Goal: Contribute content

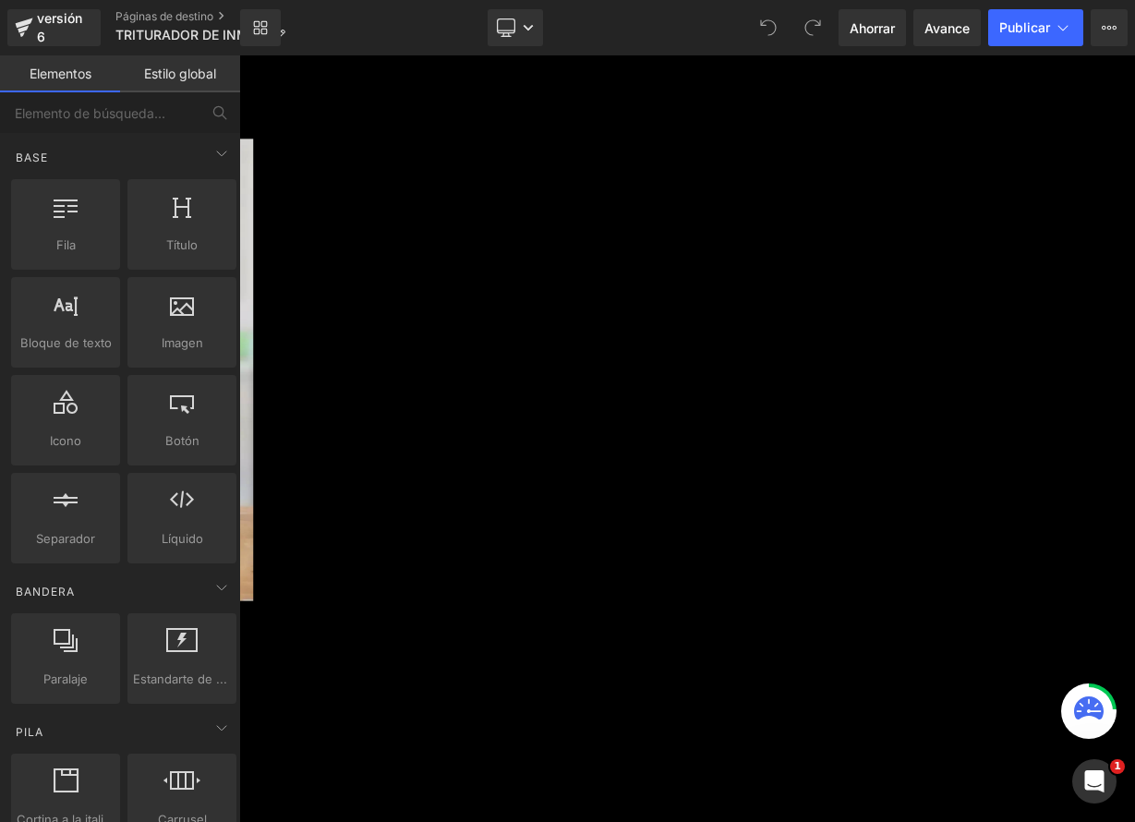
scroll to position [2932, 0]
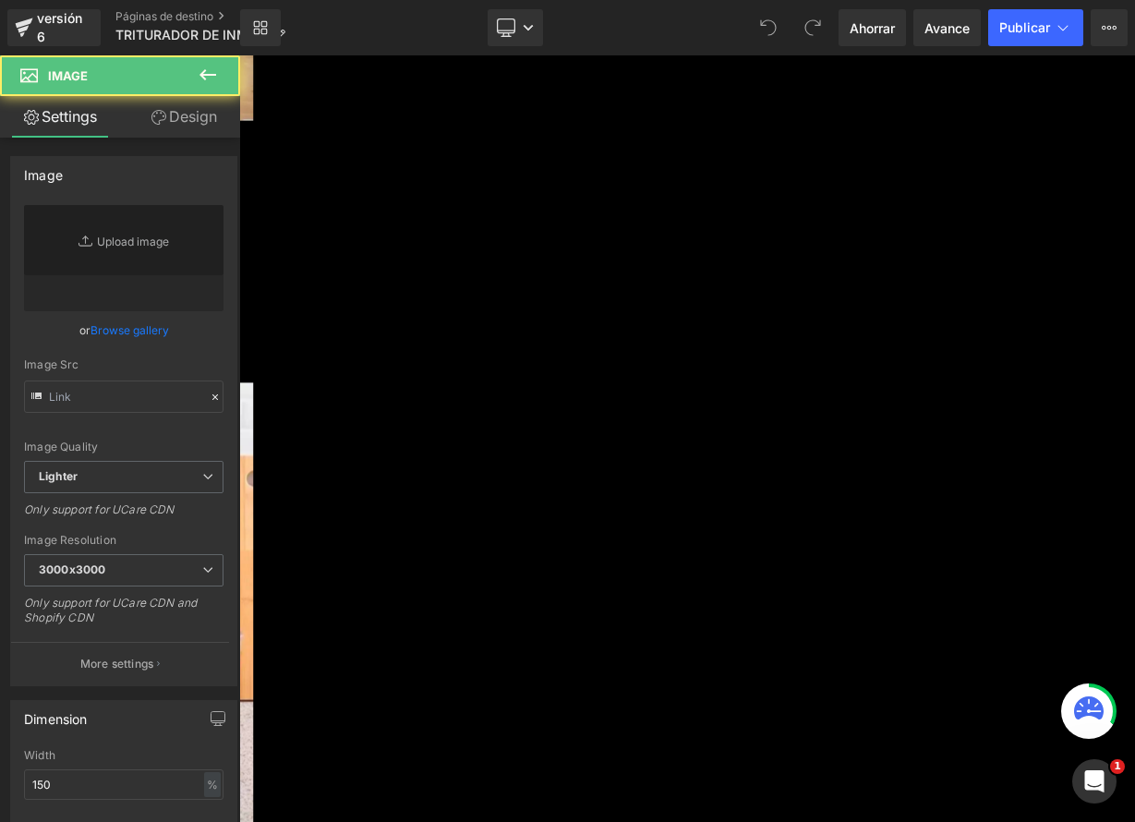
type input "[URL][DOMAIN_NAME]"
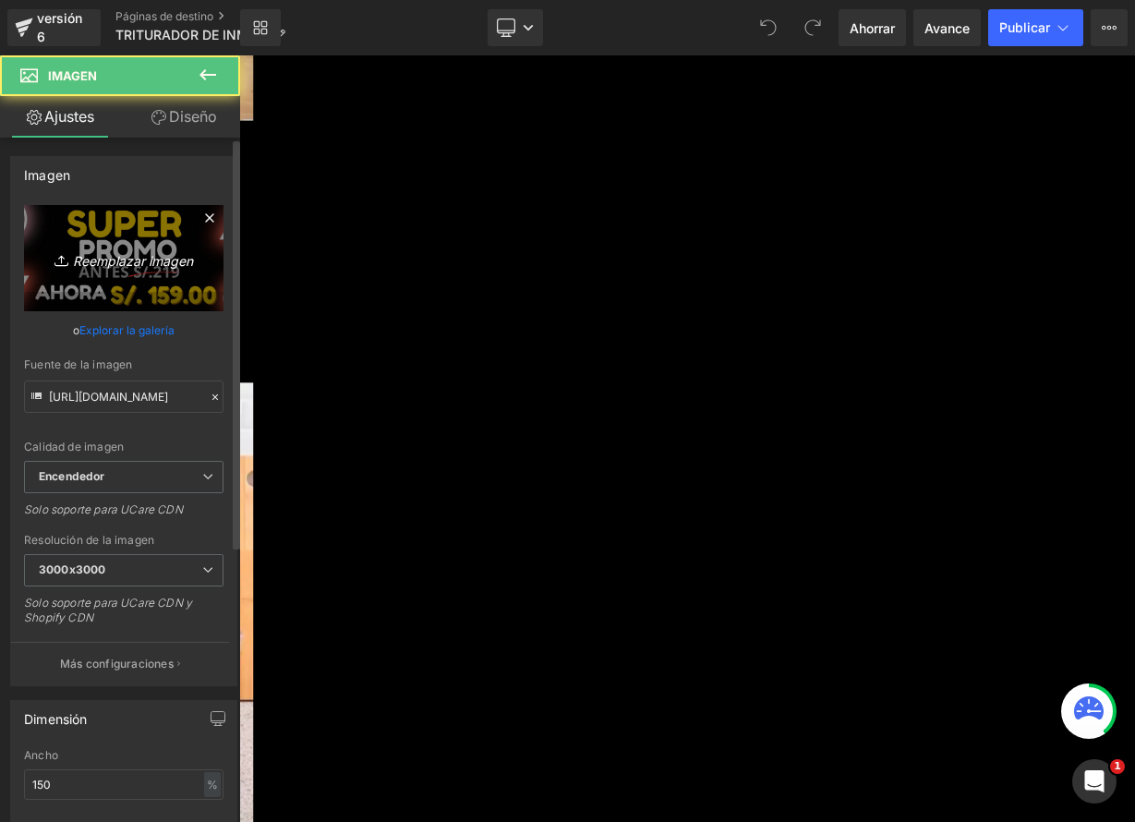
click at [127, 266] on font "Reemplazar imagen" at bounding box center [133, 260] width 120 height 16
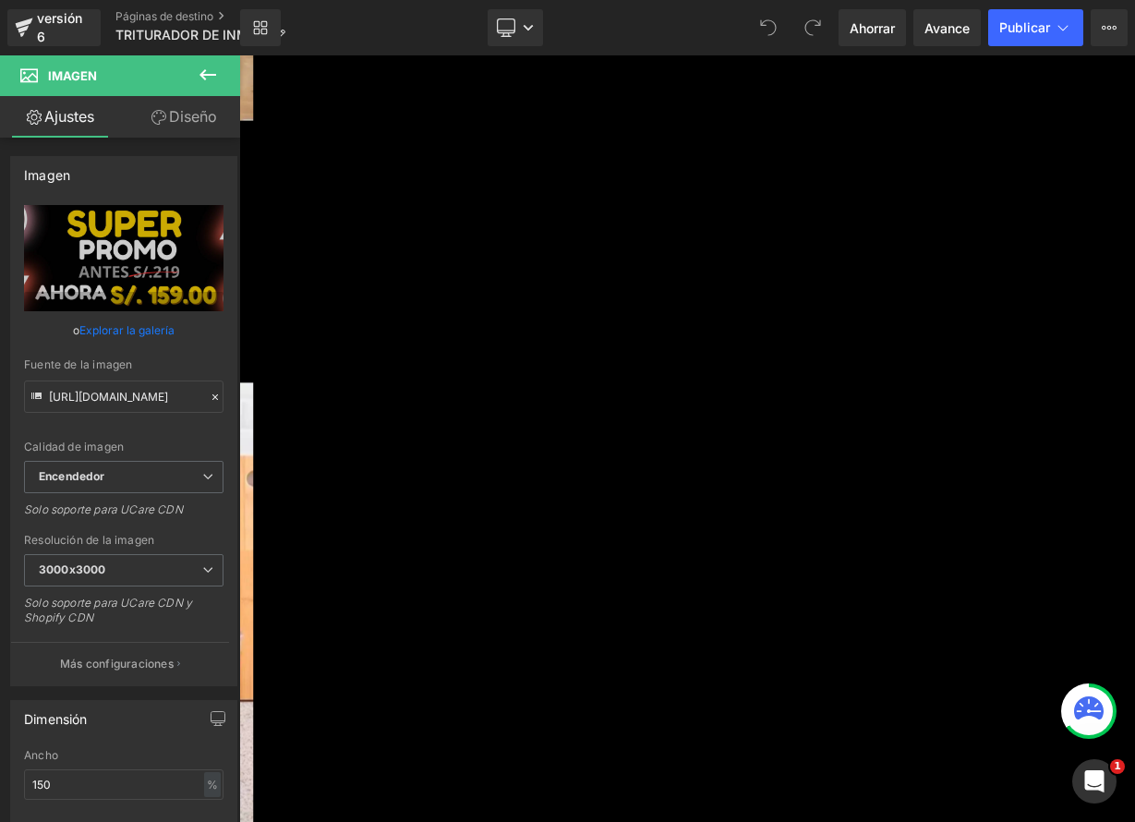
type input "C:\fakepath\TRITURADORA.png"
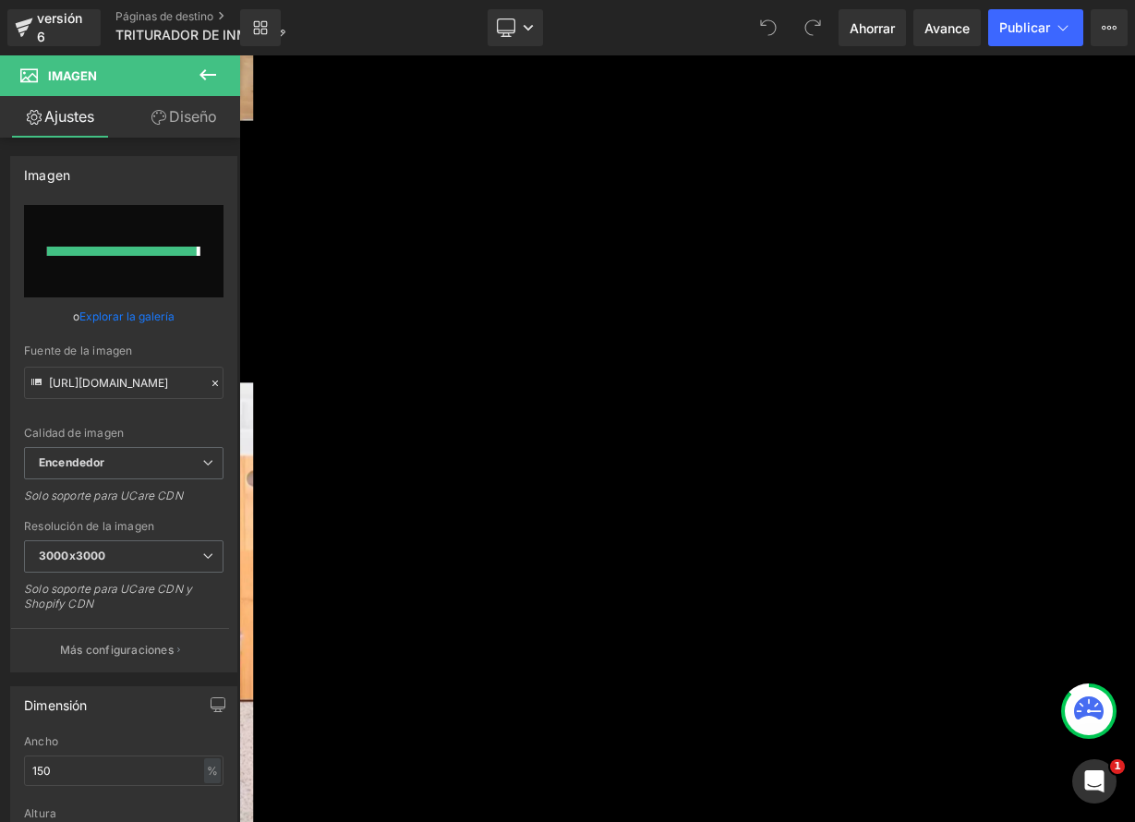
type input "[URL][DOMAIN_NAME]"
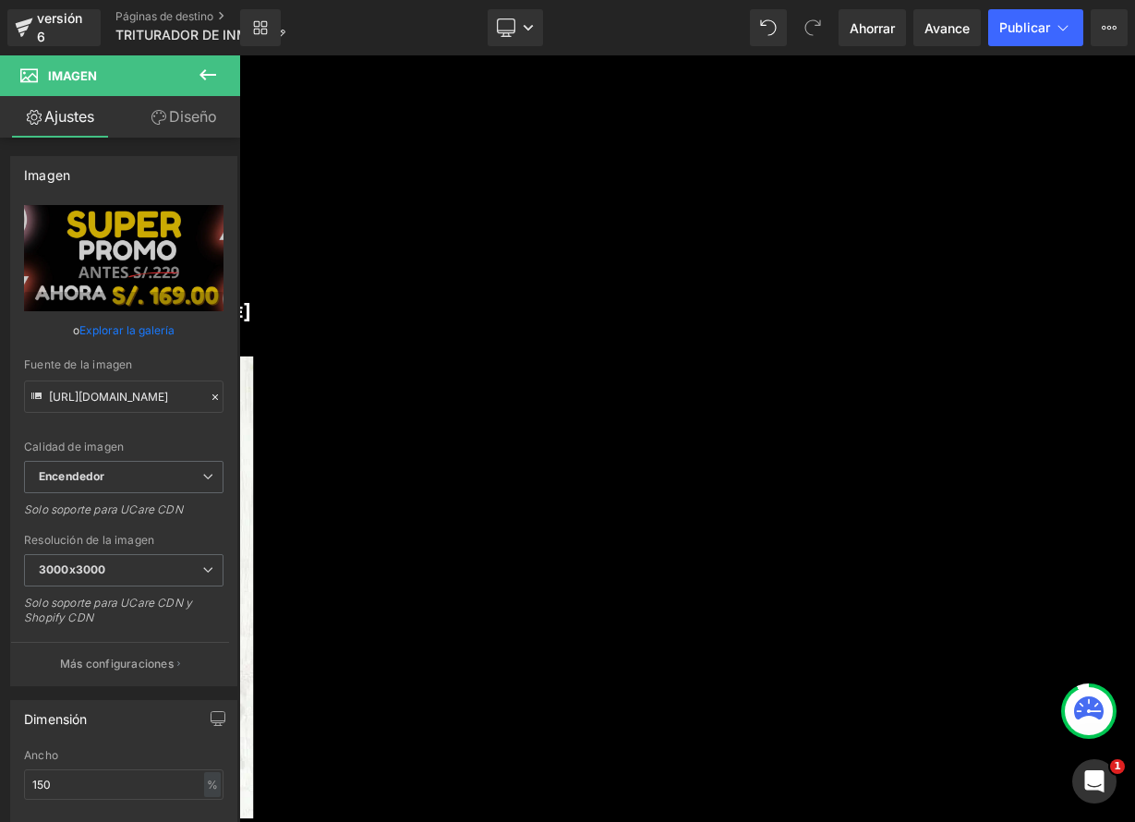
scroll to position [6620, 0]
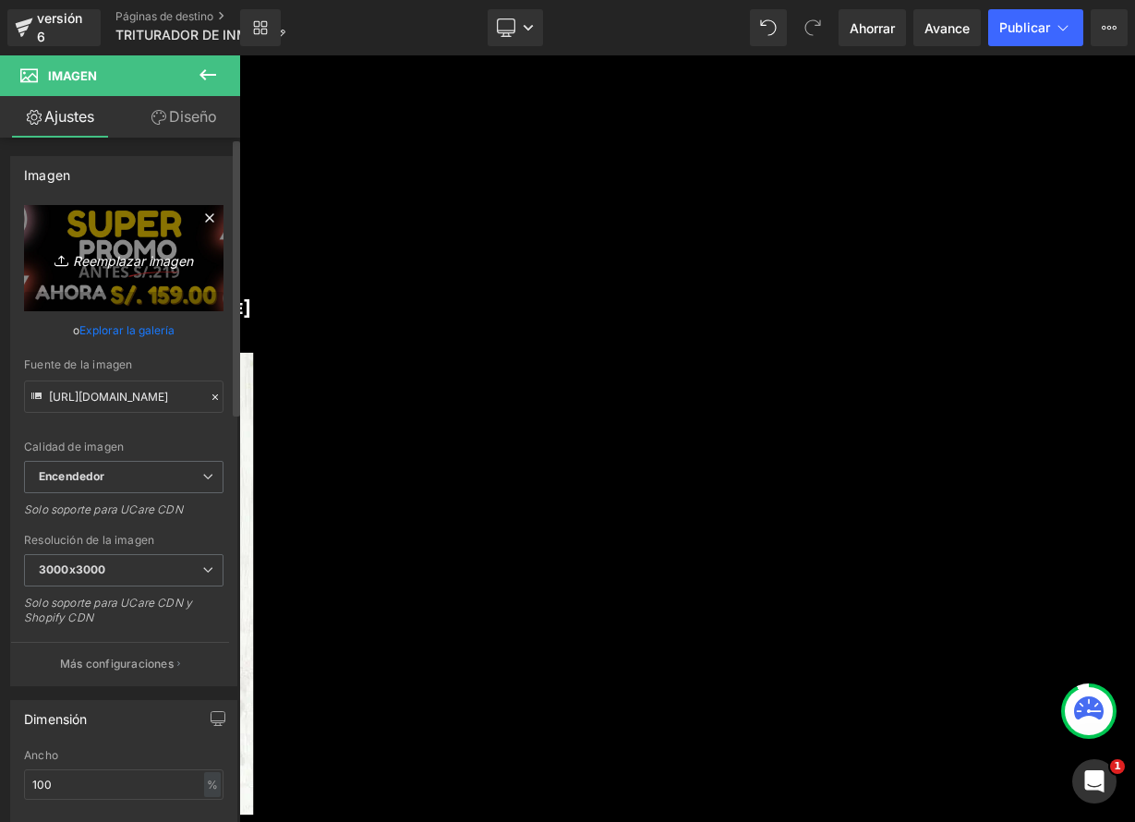
click at [133, 251] on icon "Reemplazar imagen" at bounding box center [124, 258] width 148 height 23
type input "C:\fakepath\TRITURADORA.png"
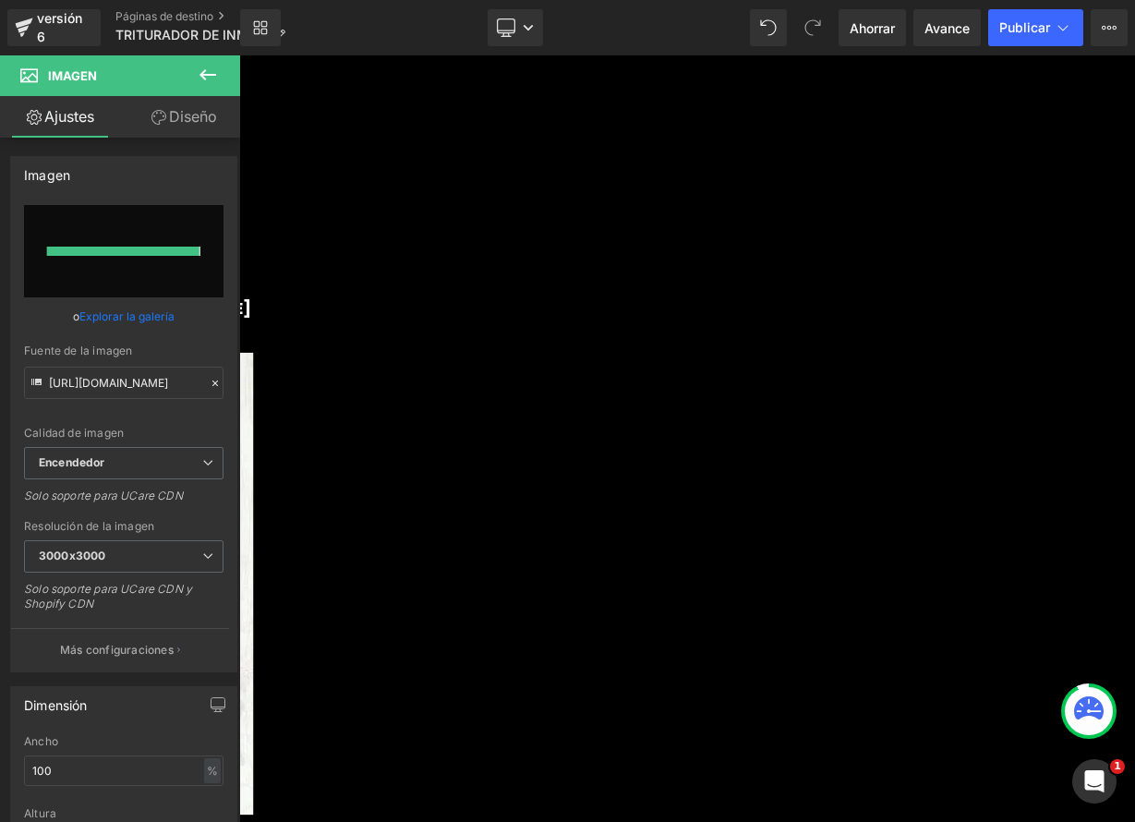
type input "[URL][DOMAIN_NAME]"
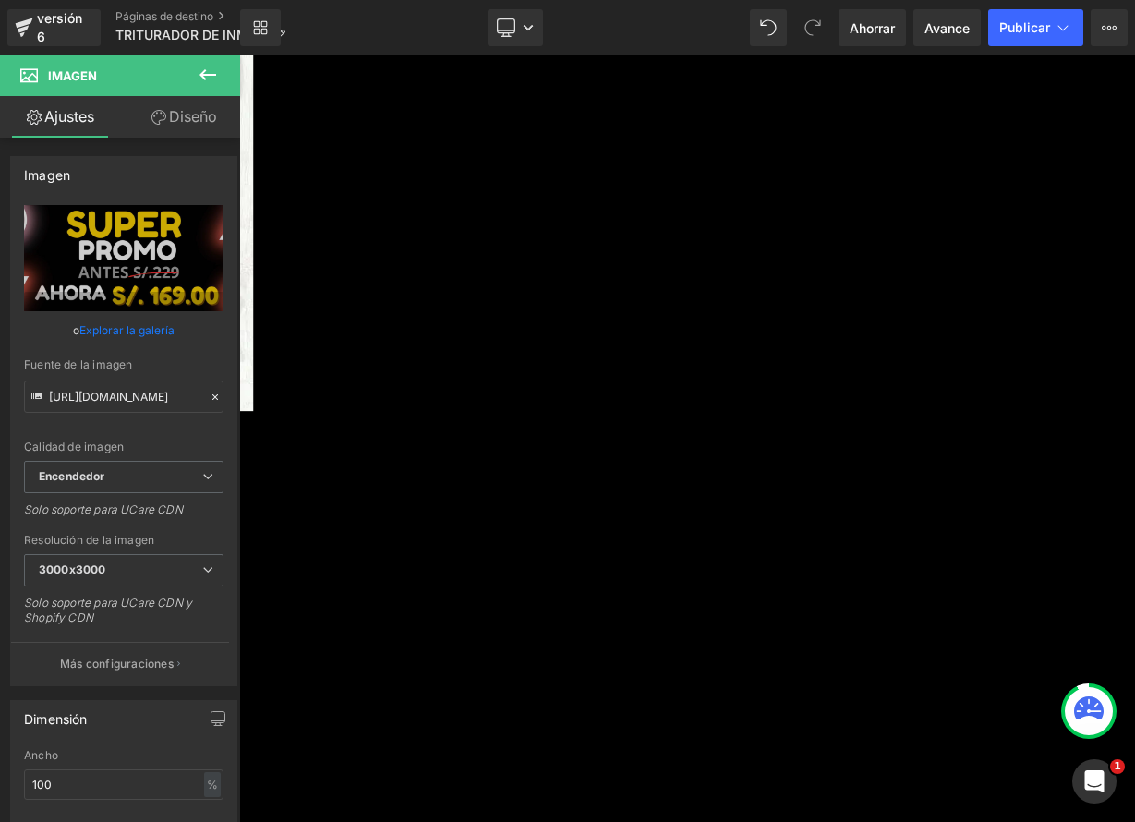
scroll to position [7105, 0]
click at [1028, 36] on button "Publicar" at bounding box center [1035, 27] width 95 height 37
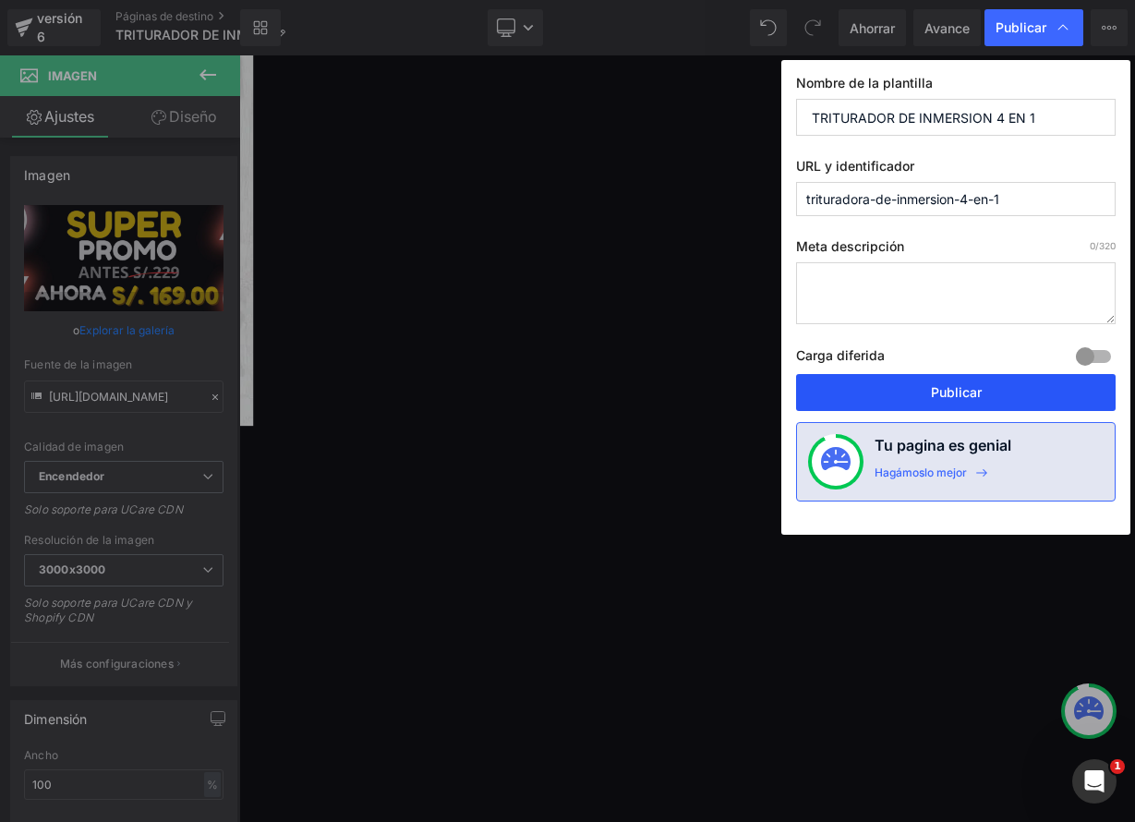
click at [951, 385] on font "Publicar" at bounding box center [956, 392] width 51 height 16
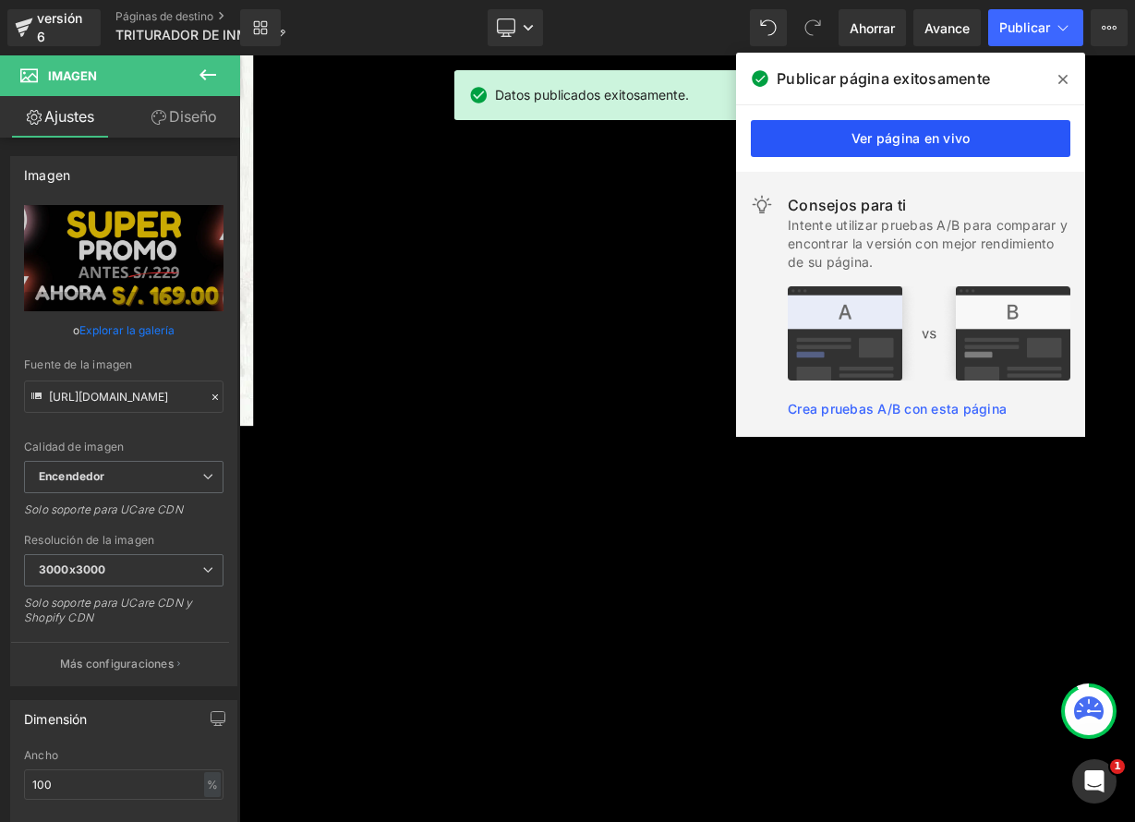
click at [860, 135] on font "Ver página en vivo" at bounding box center [910, 138] width 119 height 16
